Goal: Obtain resource: Obtain resource

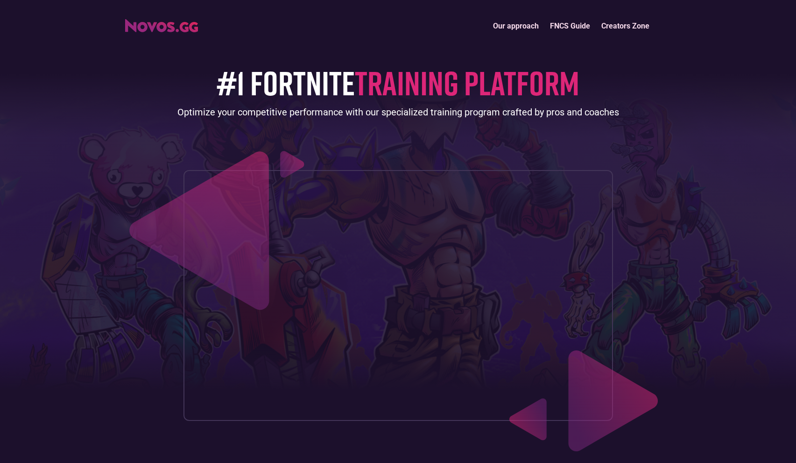
drag, startPoint x: 803, startPoint y: 43, endPoint x: 803, endPoint y: 51, distance: 8.9
click at [796, 51] on html "Our approach FNCS Guide Creators Zone #1 FORTNITE TRAINING PLATFORM Optimize yo…" at bounding box center [398, 231] width 796 height 463
click at [610, 28] on link "Creators Zone" at bounding box center [625, 26] width 59 height 20
click at [511, 28] on link "Our approach" at bounding box center [516, 26] width 57 height 20
click at [559, 21] on link "FNCS Guide" at bounding box center [570, 26] width 51 height 20
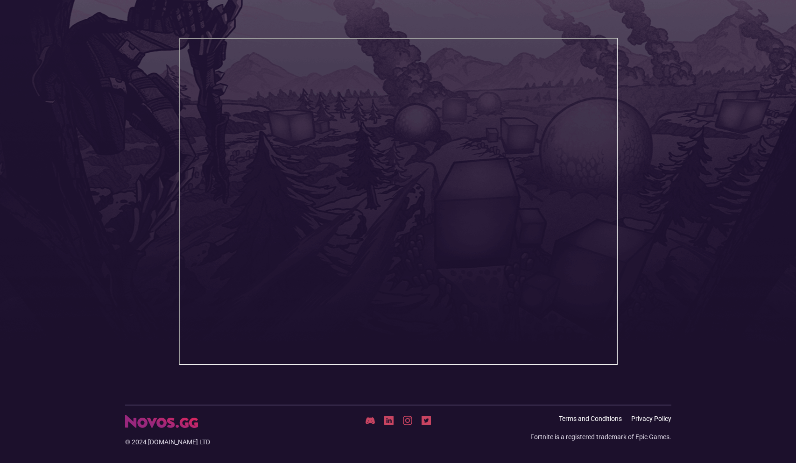
scroll to position [153, 0]
click at [796, 213] on html "Our approach FNCS Guide Creators Zone © 2024 NOVOS.gg LTD Terms and Conditions …" at bounding box center [398, 78] width 796 height 463
